Goal: Information Seeking & Learning: Understand process/instructions

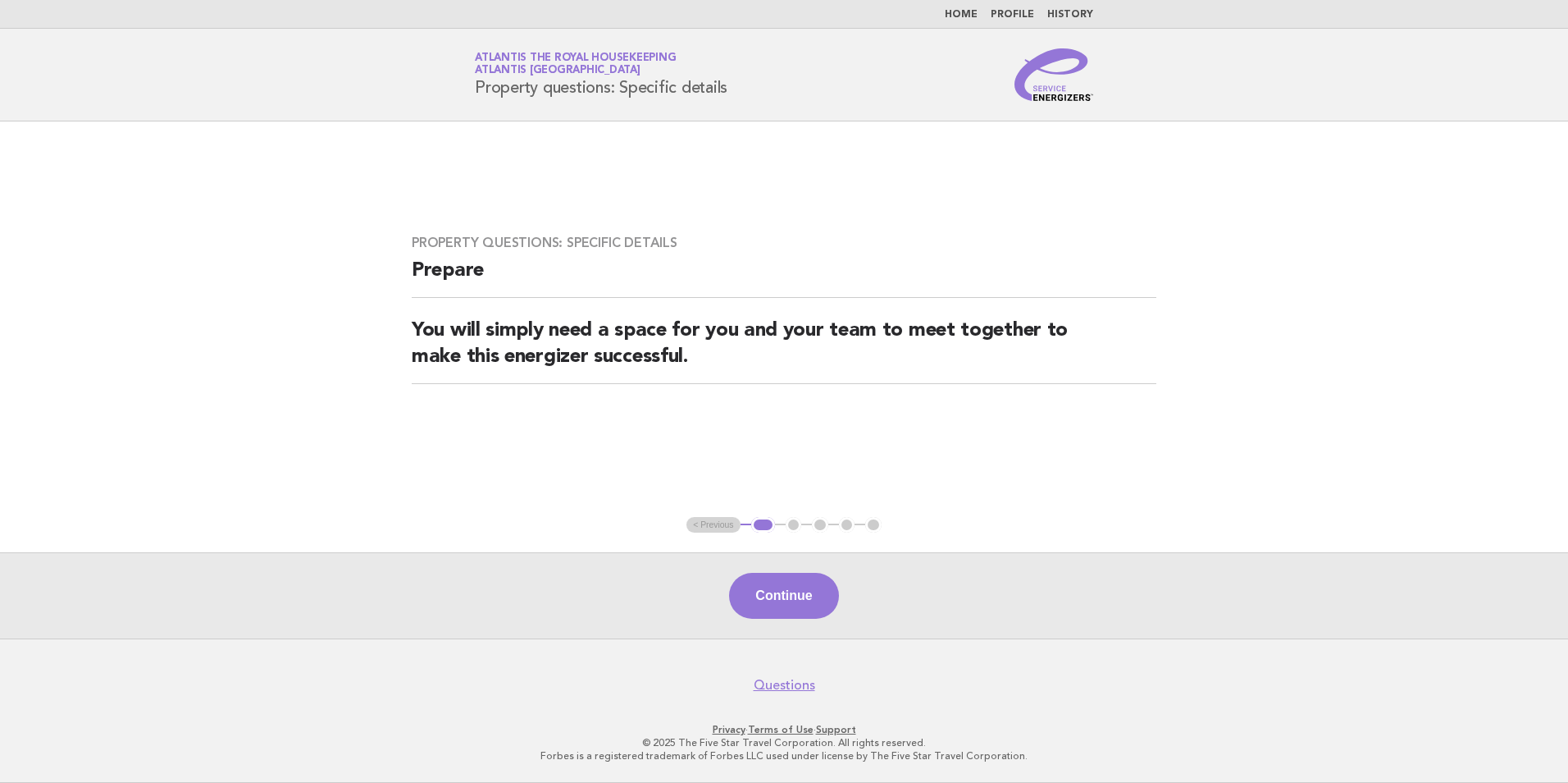
click at [978, 11] on link "Home" at bounding box center [961, 14] width 33 height 10
click at [1078, 11] on link "History" at bounding box center [1070, 14] width 46 height 10
click at [977, 13] on link "Home" at bounding box center [961, 14] width 33 height 10
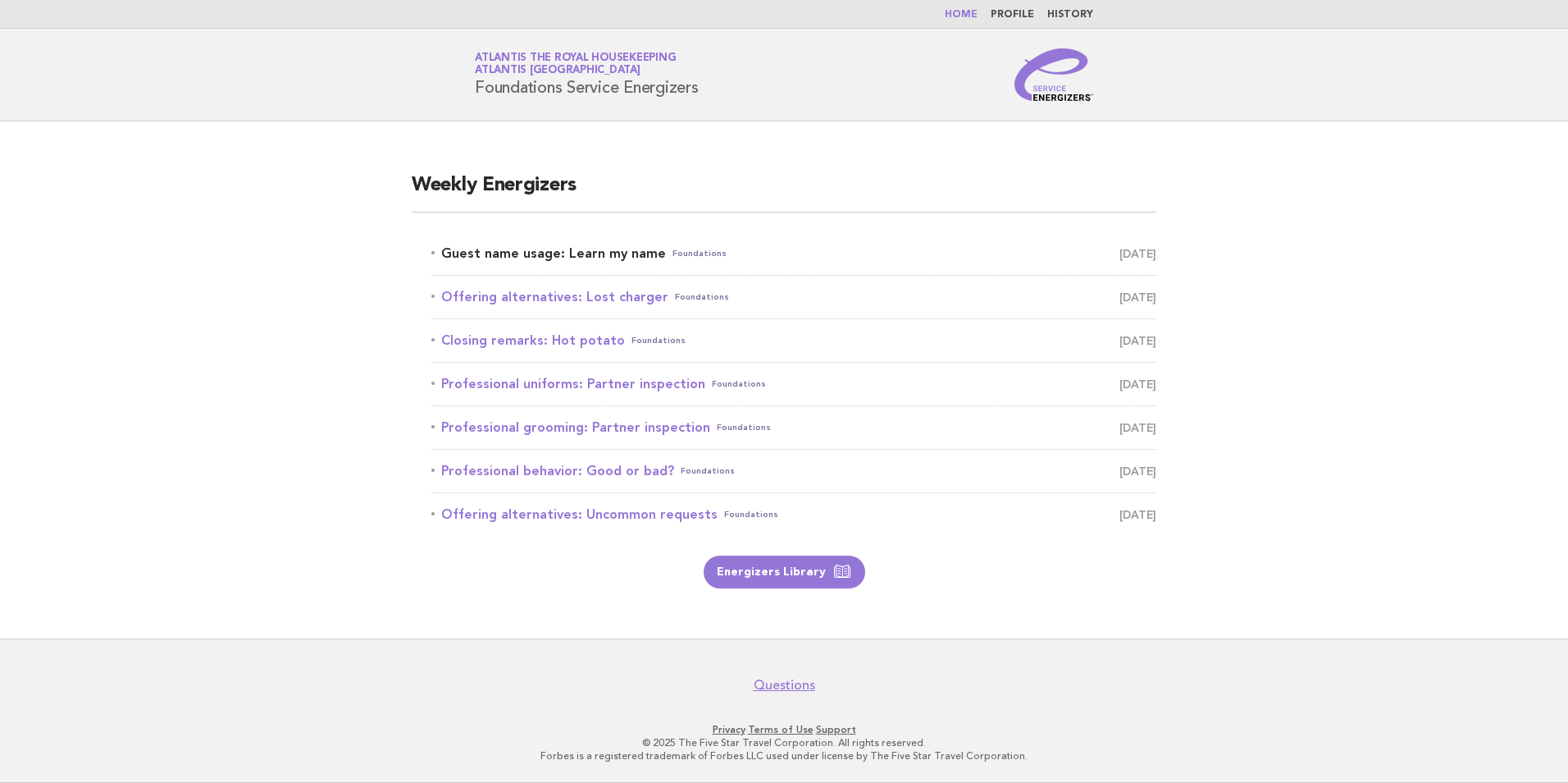
click at [560, 251] on link "Guest name usage: Learn my name Foundations September 28" at bounding box center [794, 254] width 725 height 23
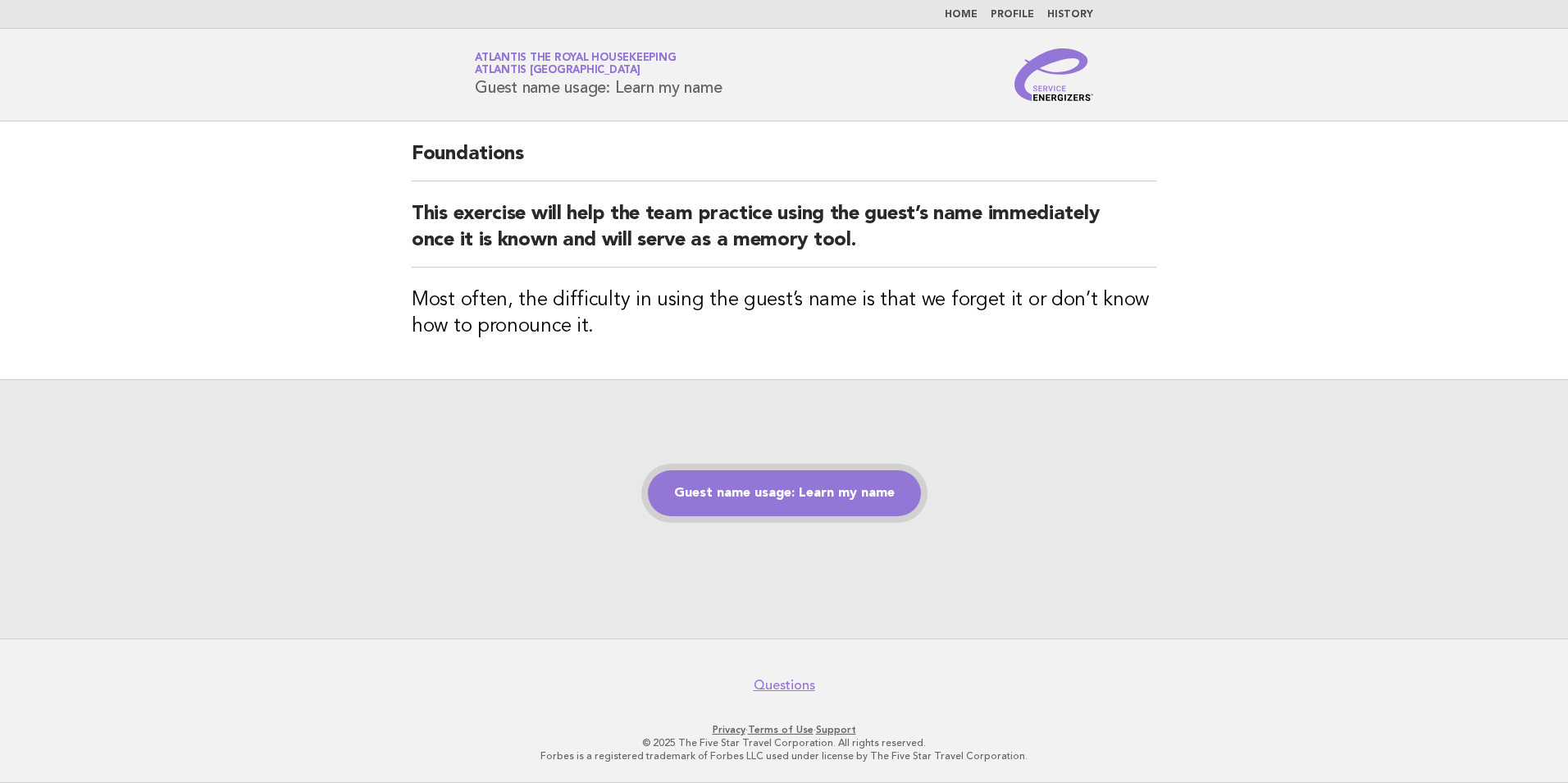
click at [814, 508] on link "Guest name usage: Learn my name" at bounding box center [784, 493] width 273 height 46
click at [813, 494] on link "Guest name usage: Learn my name" at bounding box center [784, 493] width 273 height 46
click at [730, 488] on link "Guest name usage: Learn my name" at bounding box center [784, 493] width 273 height 46
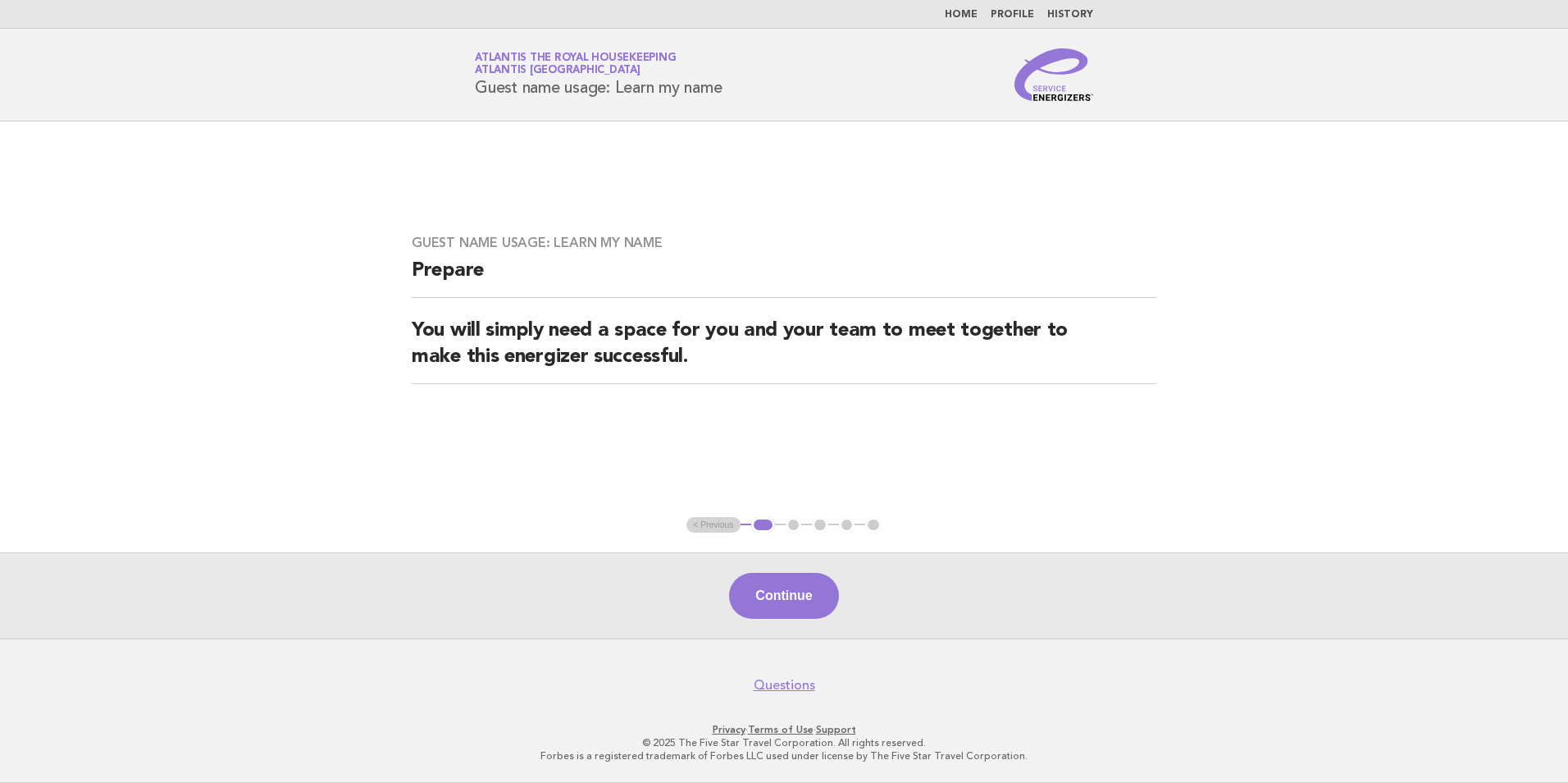
click at [794, 518] on ul "< Previous 1 2 3 4 5" at bounding box center [784, 524] width 195 height 16
click at [796, 525] on ul "< Previous 1 2 3 4 5" at bounding box center [784, 524] width 195 height 16
click at [784, 606] on button "Continue" at bounding box center [783, 595] width 109 height 46
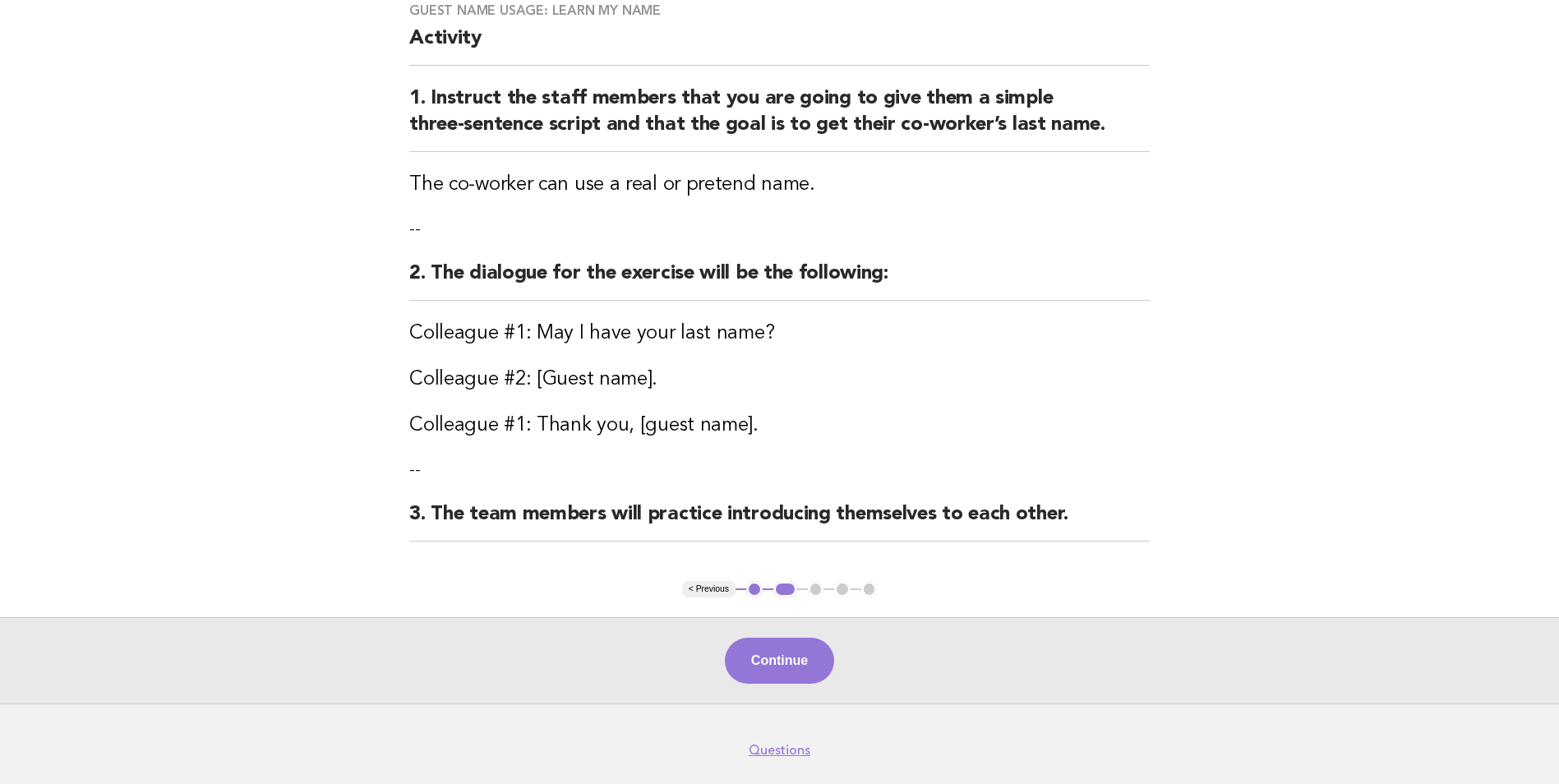
scroll to position [165, 0]
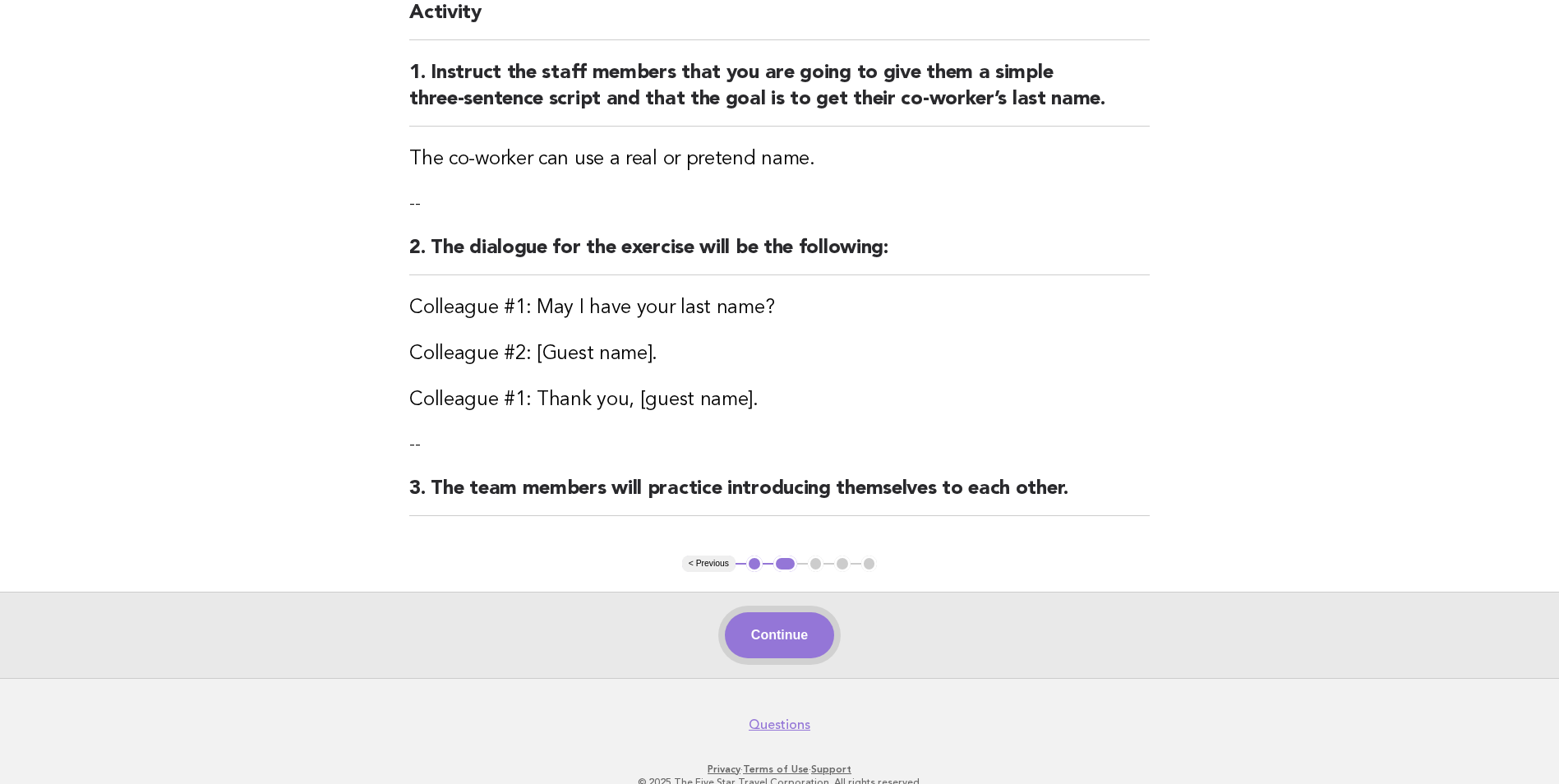
click at [797, 630] on button "Continue" at bounding box center [779, 635] width 109 height 46
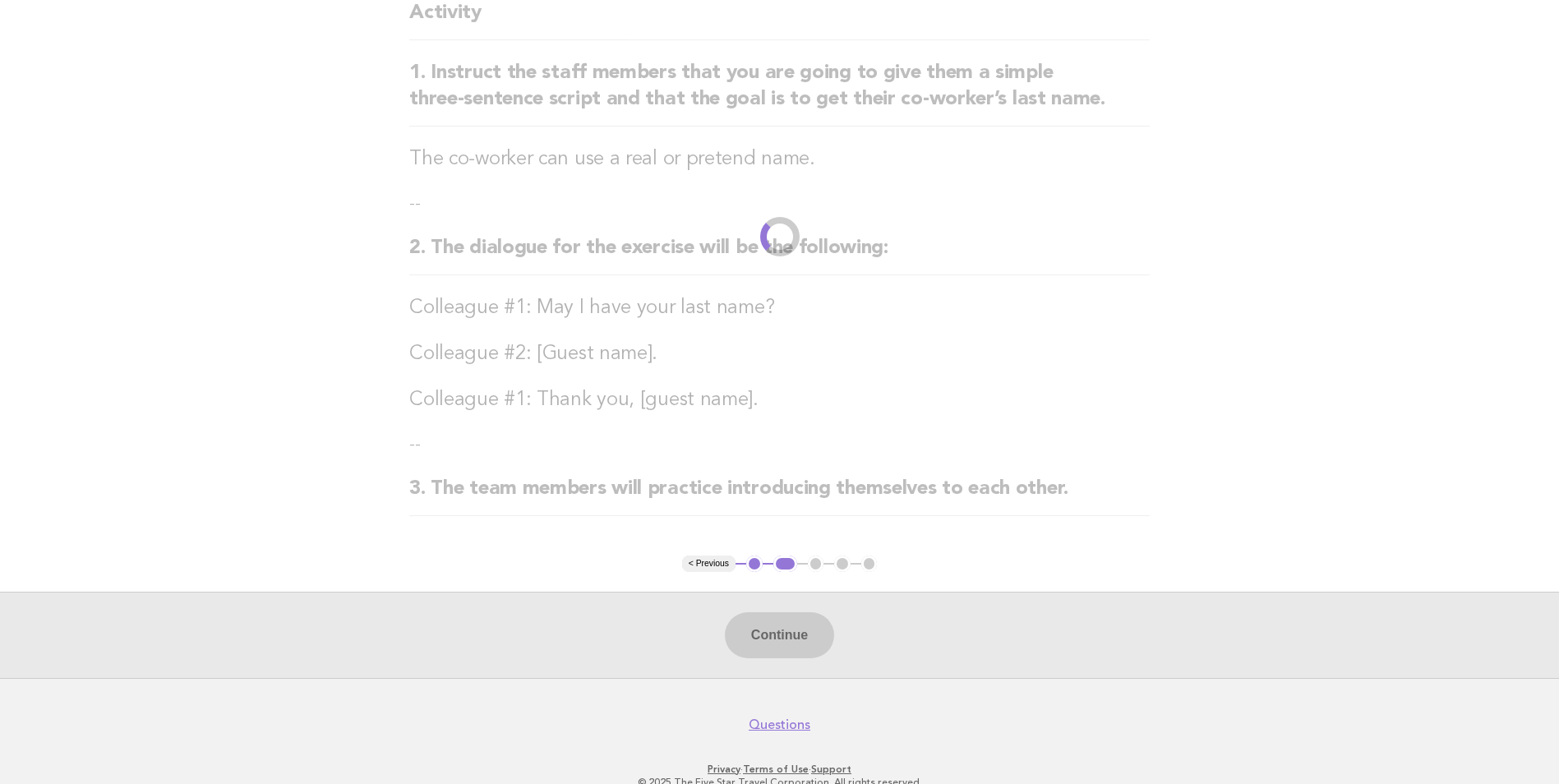
scroll to position [0, 0]
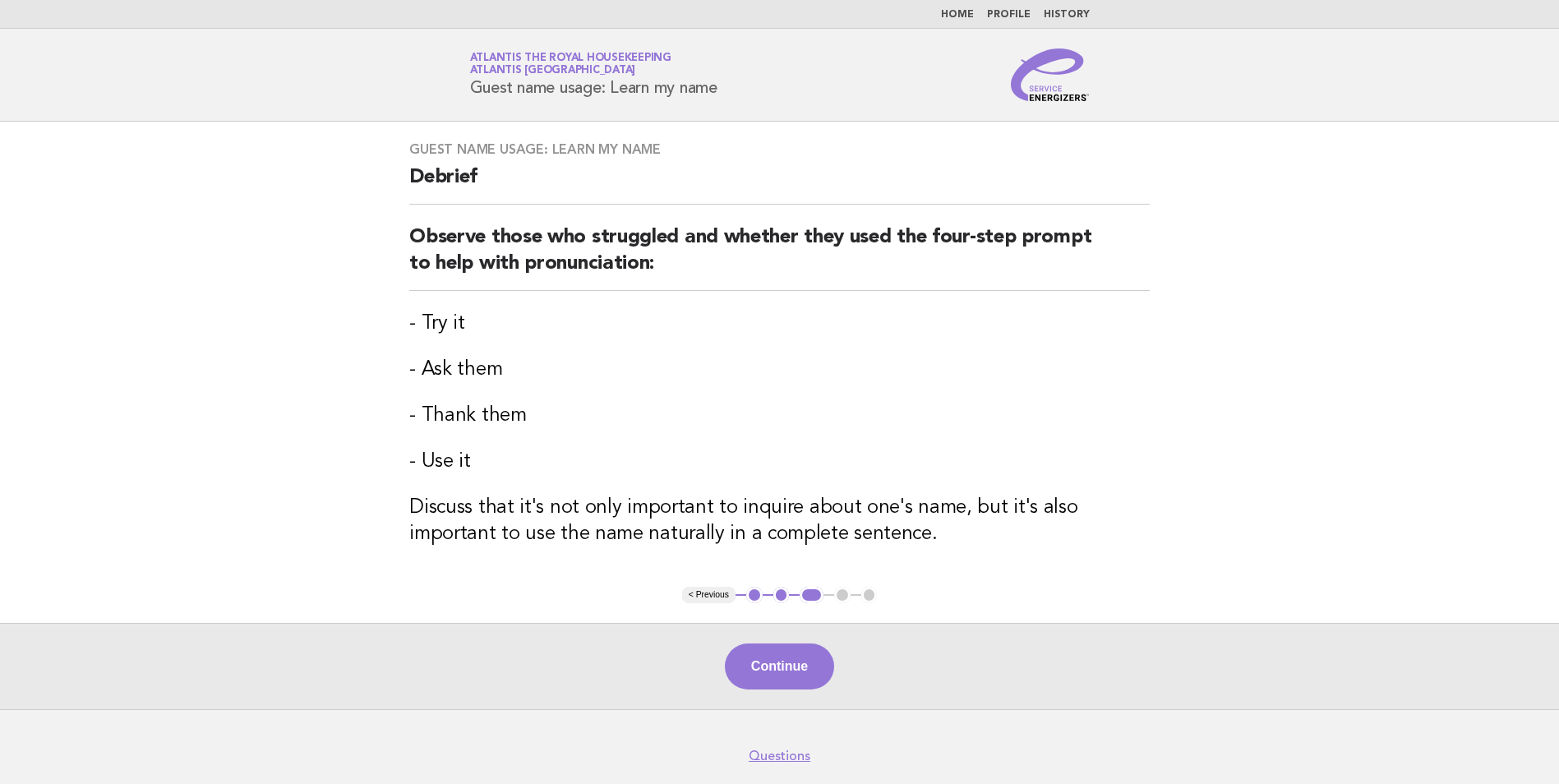
click at [706, 594] on button "< Previous" at bounding box center [708, 594] width 53 height 16
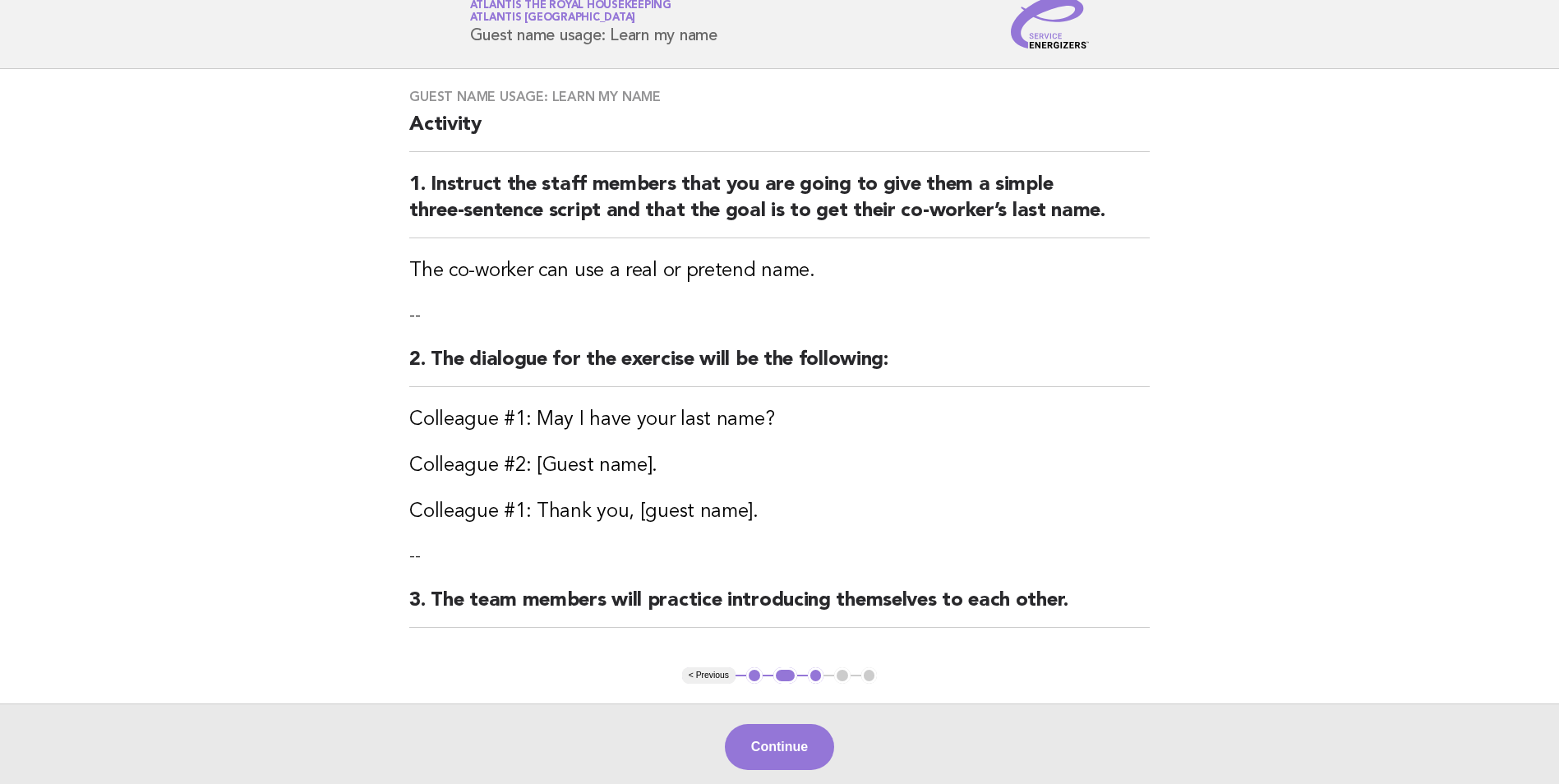
scroll to position [82, 0]
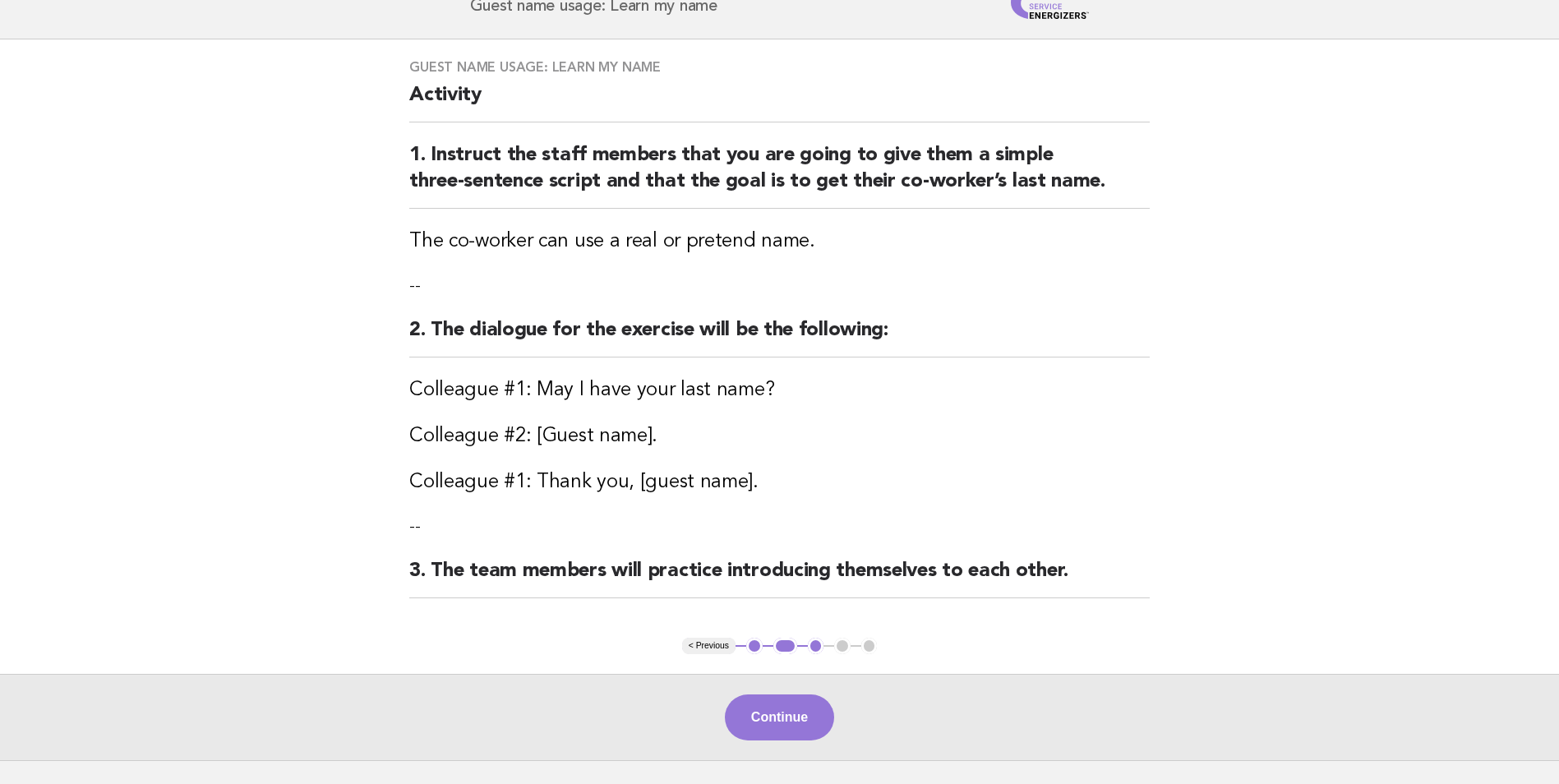
click at [716, 647] on button "< Previous" at bounding box center [708, 645] width 53 height 16
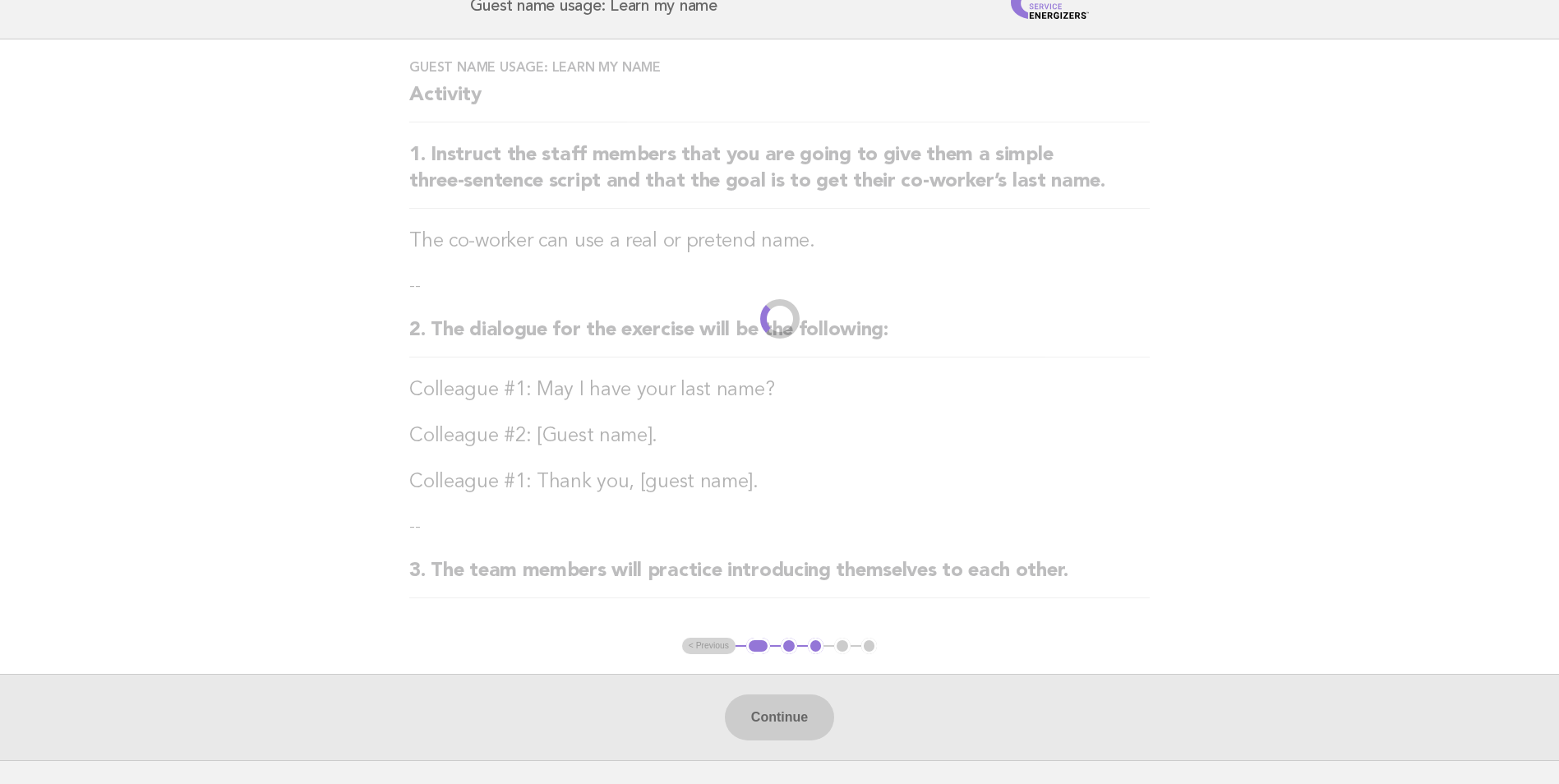
scroll to position [0, 0]
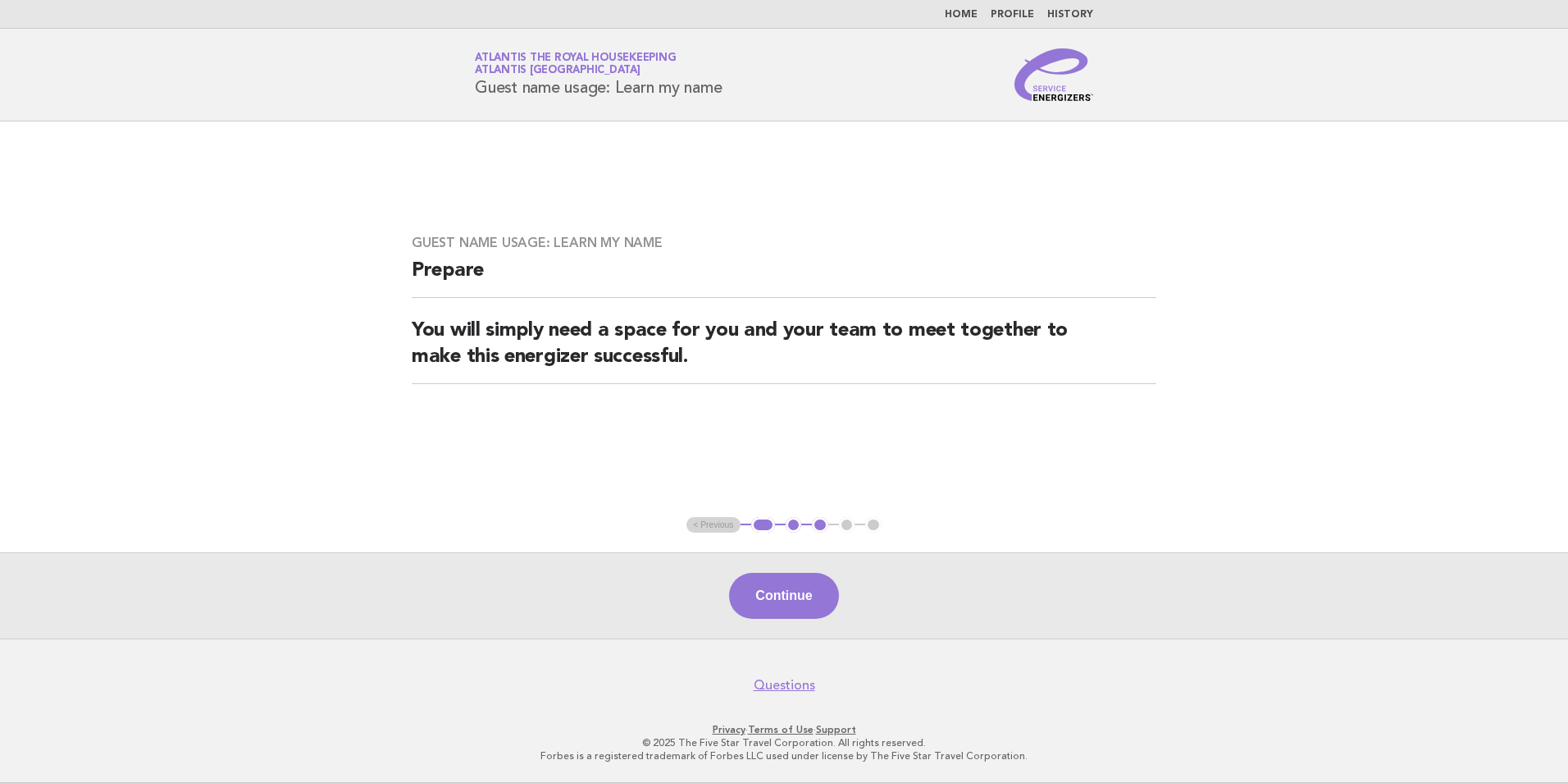
click at [703, 529] on ul "< Previous 1 2 3 4 5" at bounding box center [784, 524] width 195 height 16
click at [762, 522] on button "1" at bounding box center [762, 524] width 24 height 16
click at [769, 526] on button "1" at bounding box center [762, 524] width 24 height 16
click at [763, 524] on button "1" at bounding box center [762, 524] width 24 height 16
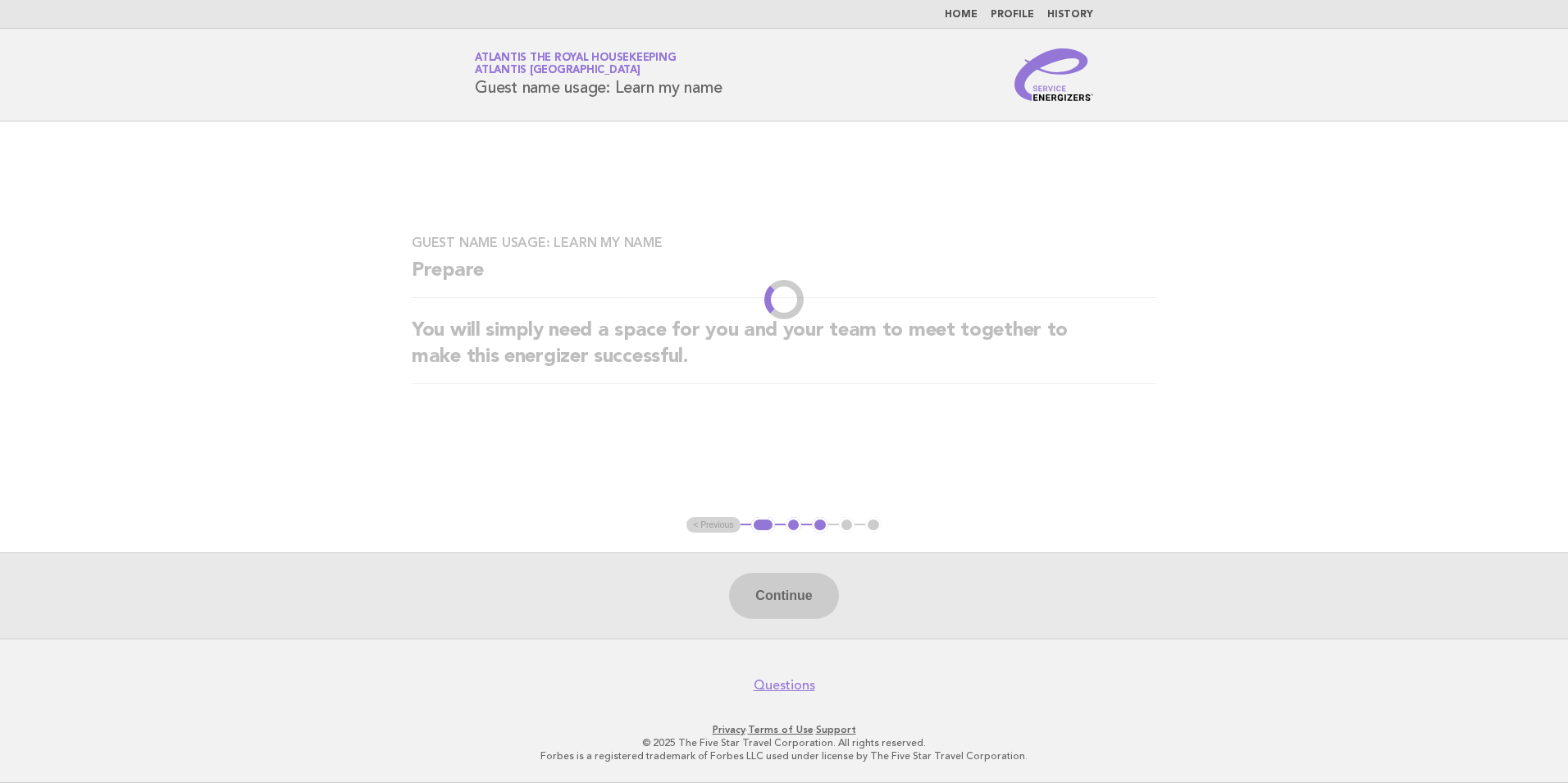
click at [705, 522] on ul "< Previous 1 2 3 4 5" at bounding box center [784, 524] width 195 height 16
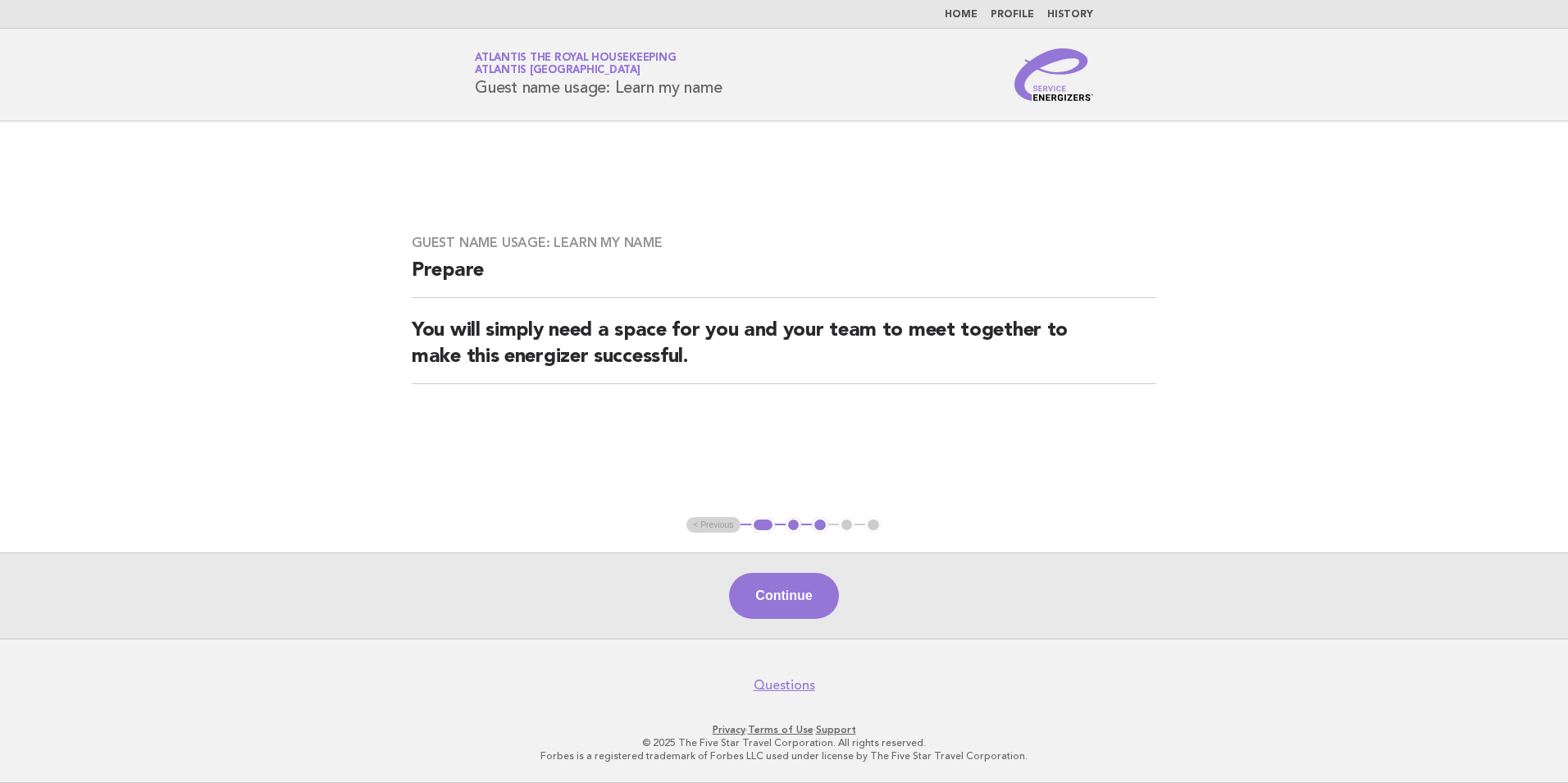
click at [705, 522] on ul "< Previous 1 2 3 4 5" at bounding box center [784, 524] width 195 height 16
click at [760, 523] on button "1" at bounding box center [762, 524] width 24 height 16
click at [792, 522] on button "2" at bounding box center [793, 524] width 16 height 16
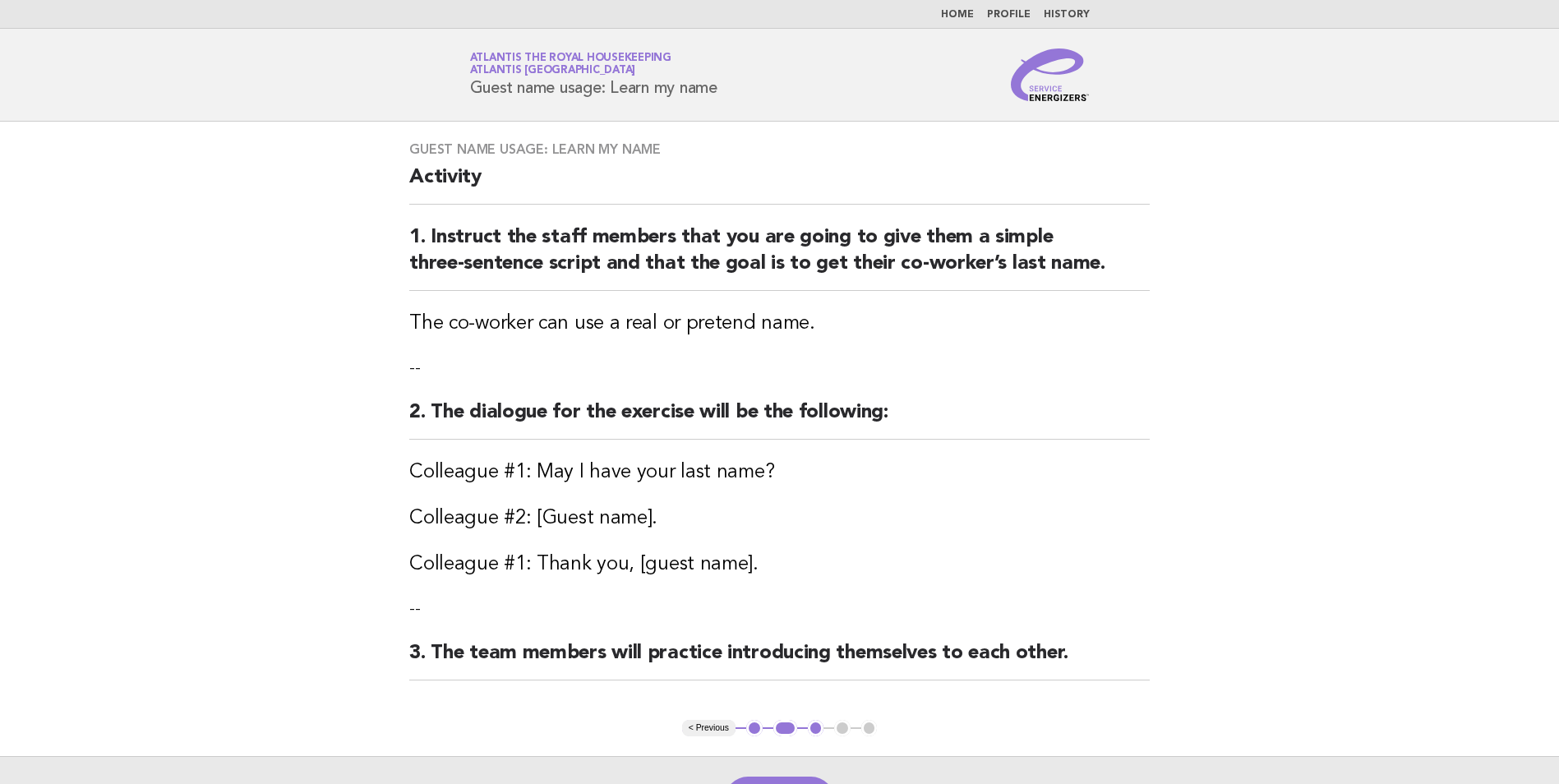
scroll to position [82, 0]
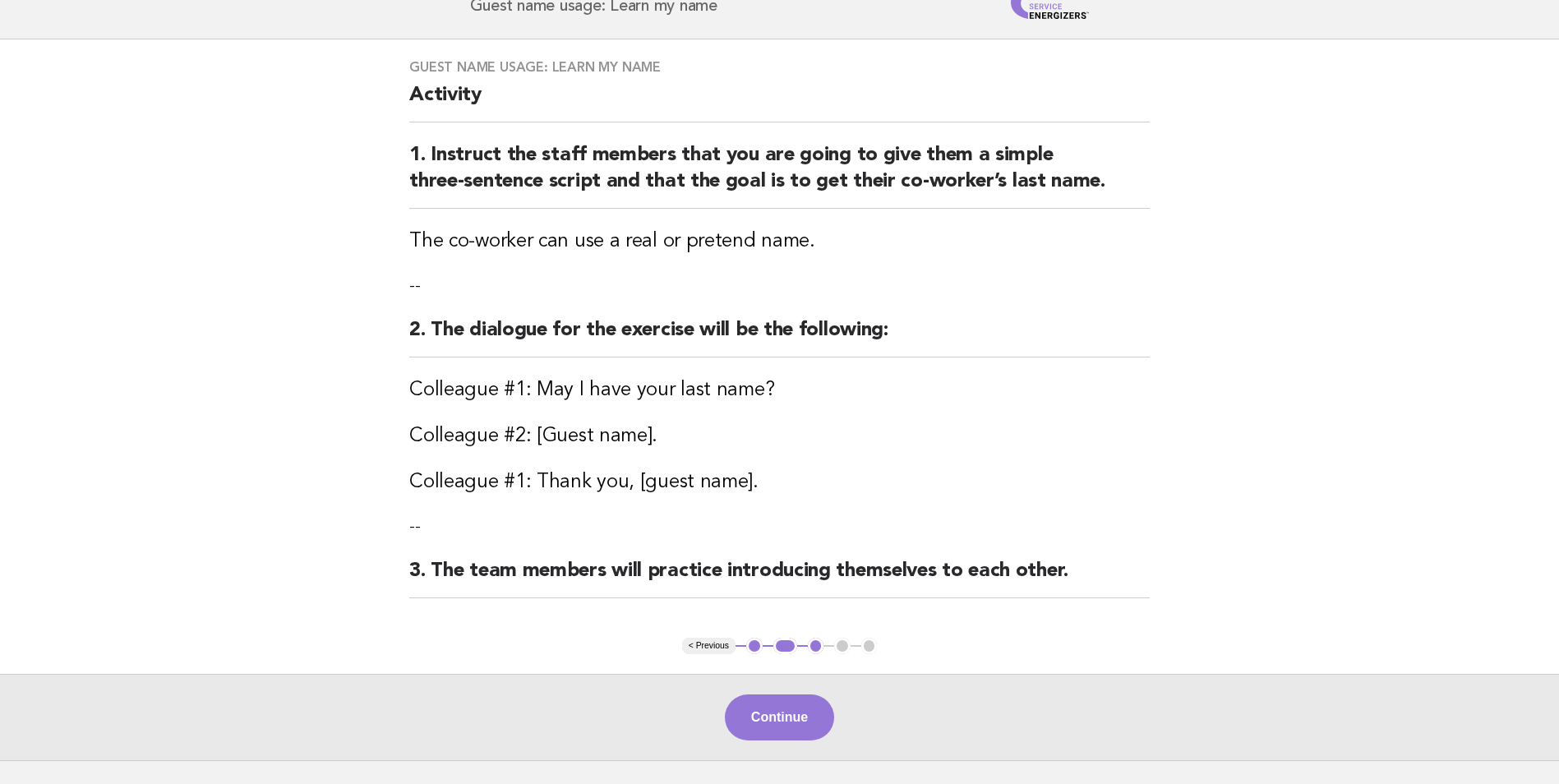
click at [757, 645] on button "1" at bounding box center [753, 645] width 16 height 16
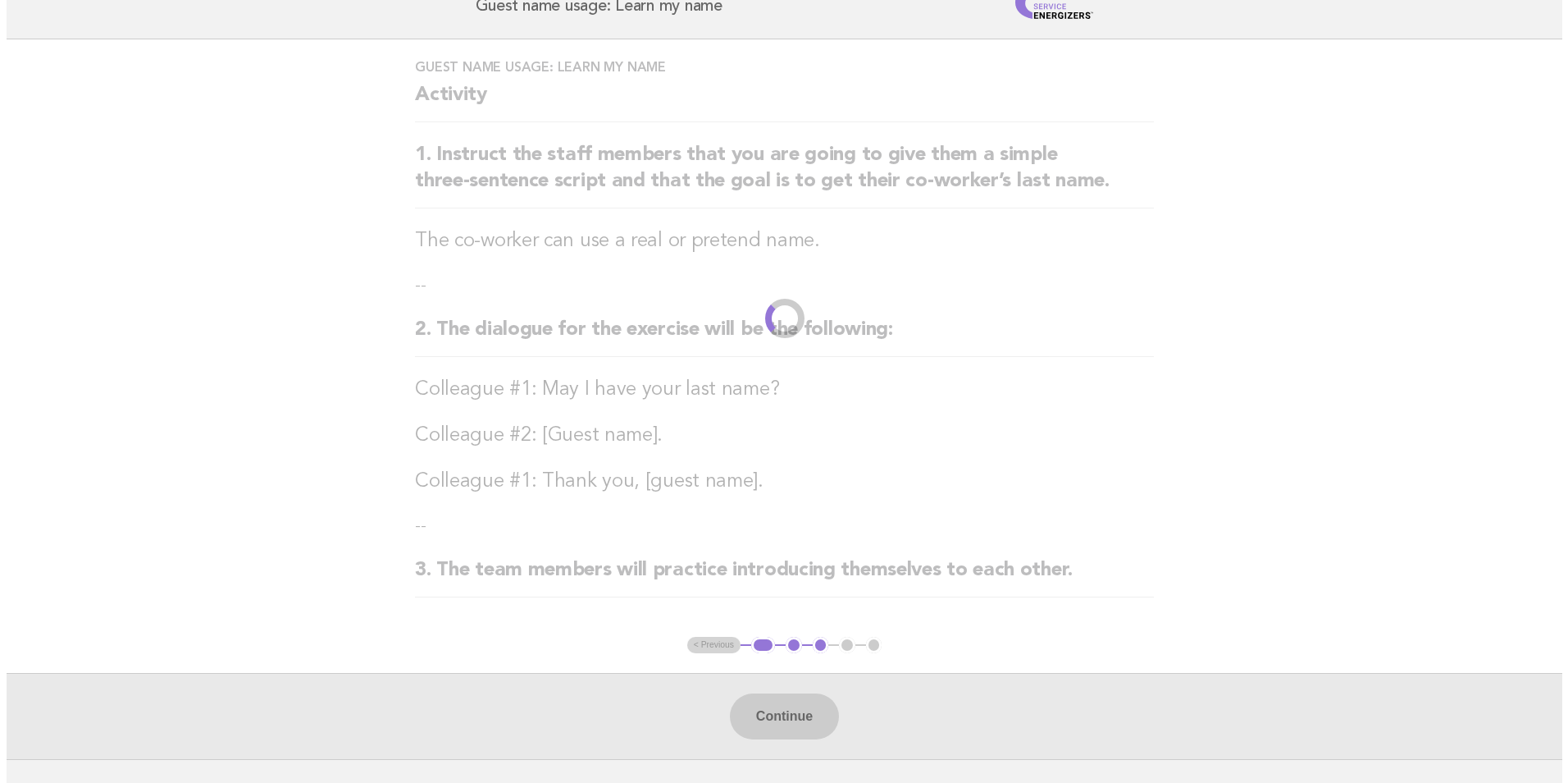
scroll to position [0, 0]
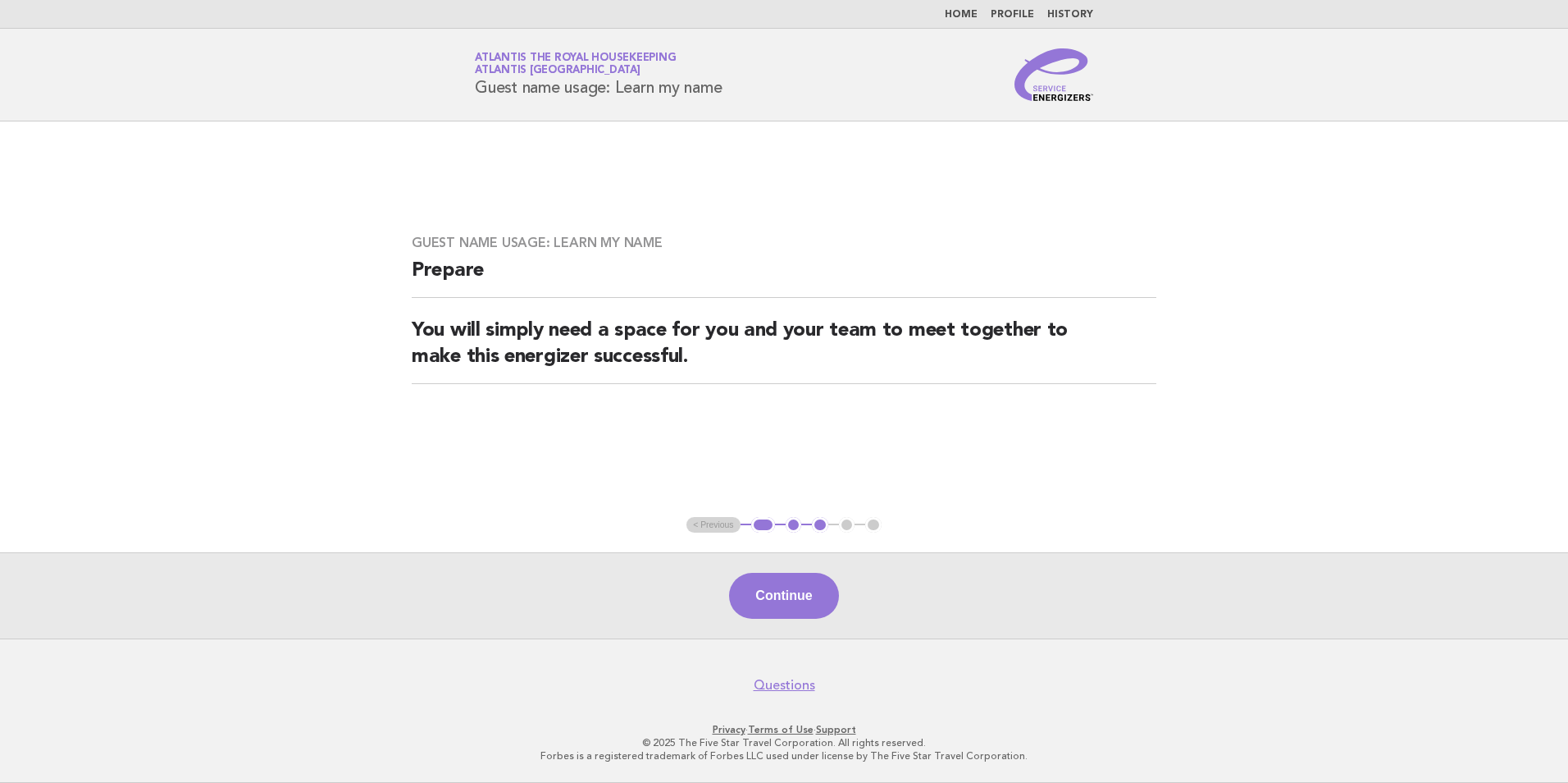
click at [759, 525] on button "1" at bounding box center [762, 524] width 24 height 16
click at [976, 17] on link "Home" at bounding box center [961, 14] width 33 height 10
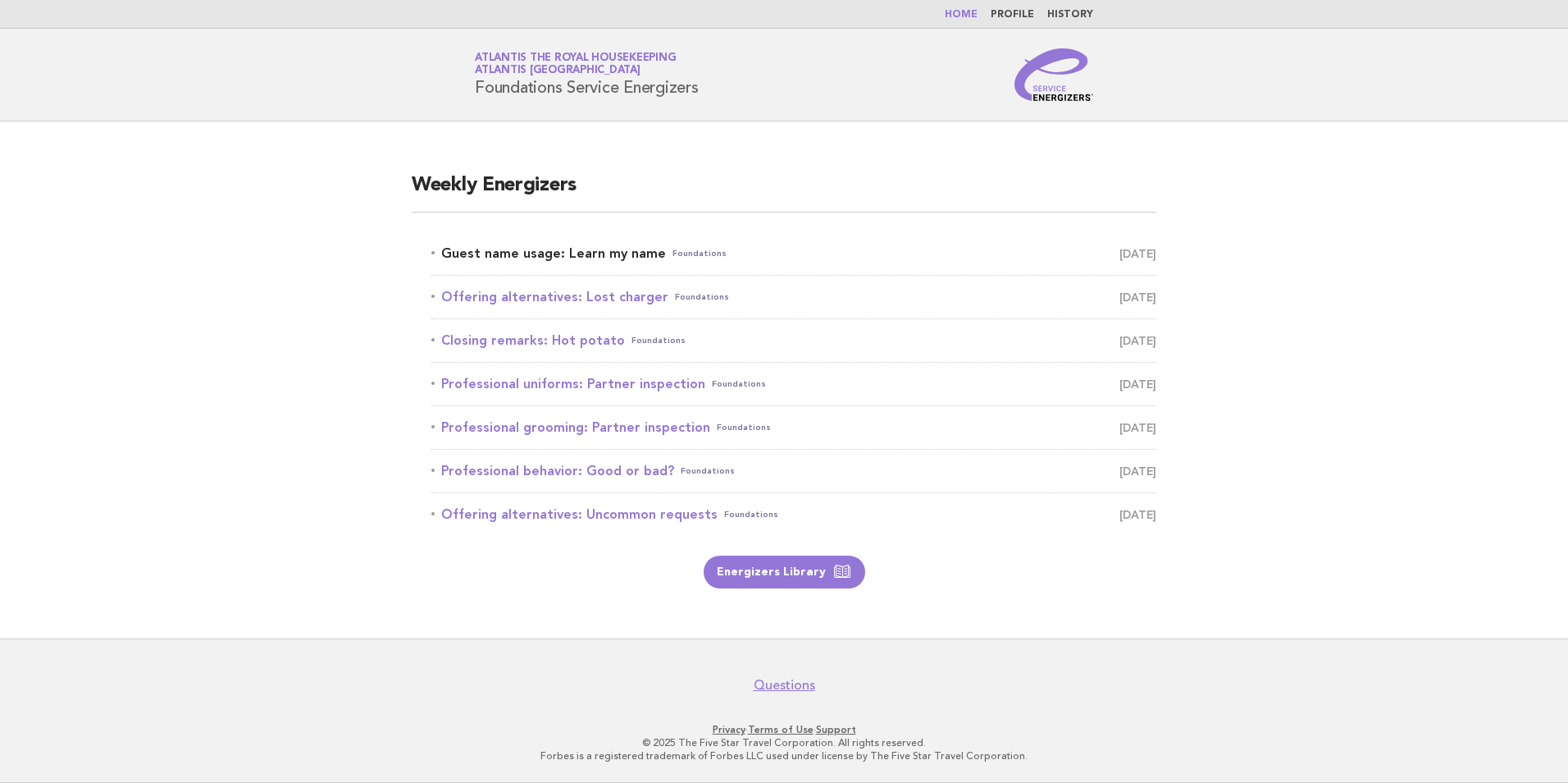
click at [564, 255] on link "Guest name usage: Learn my name Foundations [DATE]" at bounding box center [794, 254] width 725 height 23
